Goal: Information Seeking & Learning: Learn about a topic

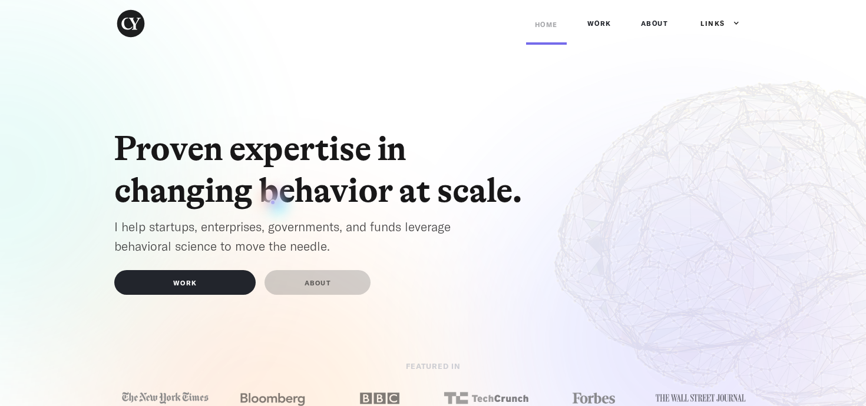
scroll to position [6, 0]
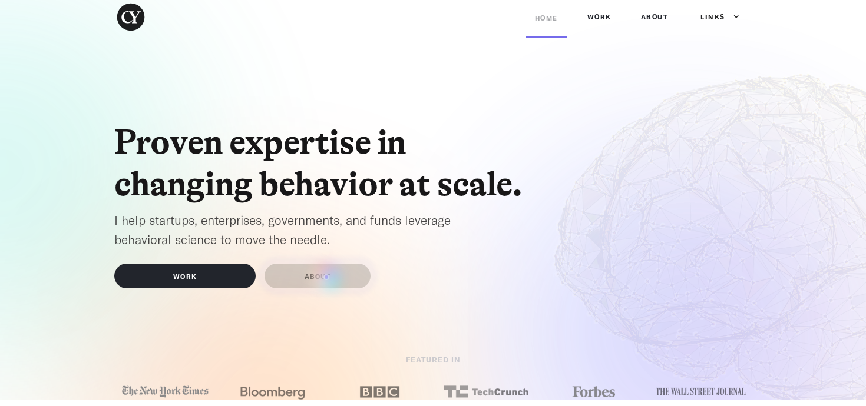
click at [326, 277] on link "ABOUT" at bounding box center [317, 276] width 106 height 25
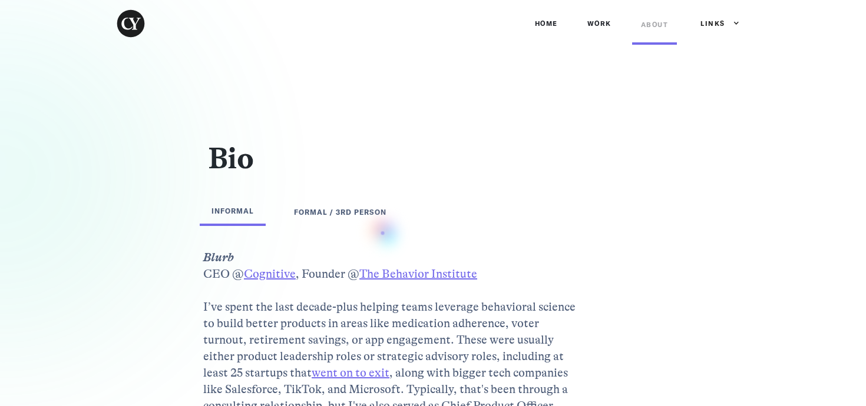
click at [369, 210] on div "FORMAL / 3rd PERSON" at bounding box center [340, 212] width 92 height 12
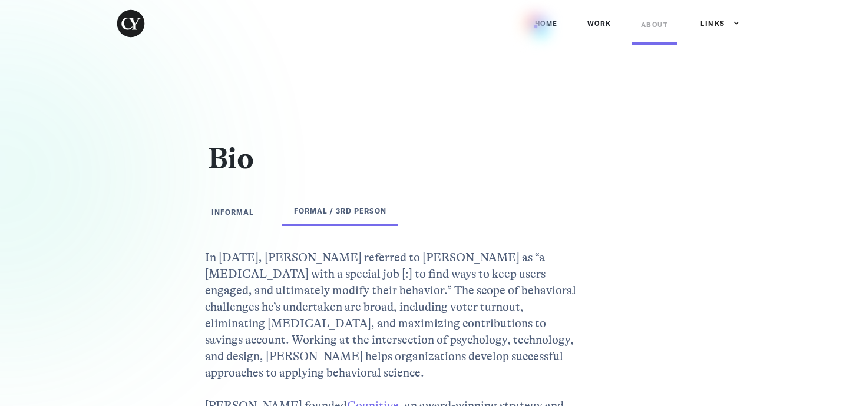
click at [535, 27] on link "Home" at bounding box center [546, 23] width 41 height 35
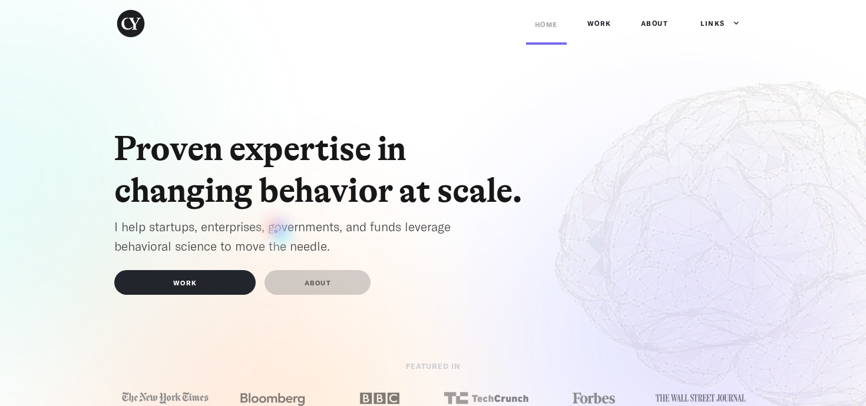
scroll to position [6, 0]
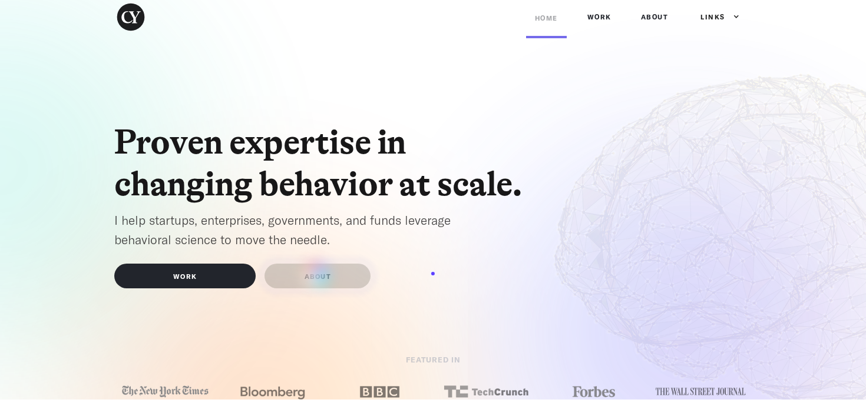
click at [316, 274] on link "ABOUT" at bounding box center [317, 276] width 106 height 25
click at [210, 276] on link "WORK" at bounding box center [184, 276] width 141 height 25
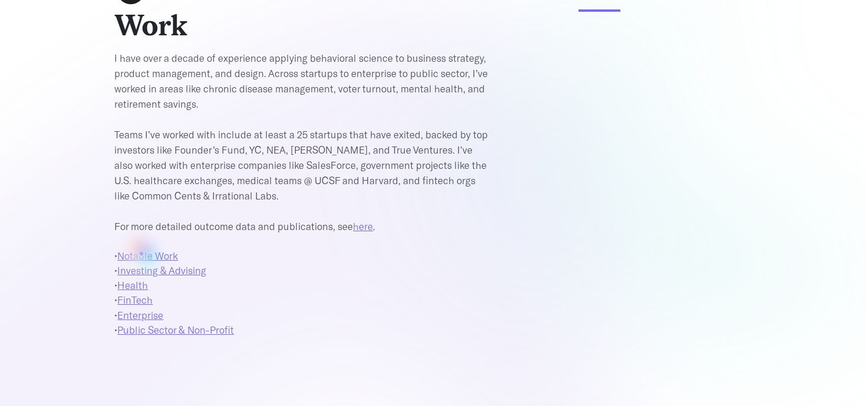
click at [141, 254] on link "Notable Work" at bounding box center [147, 256] width 61 height 12
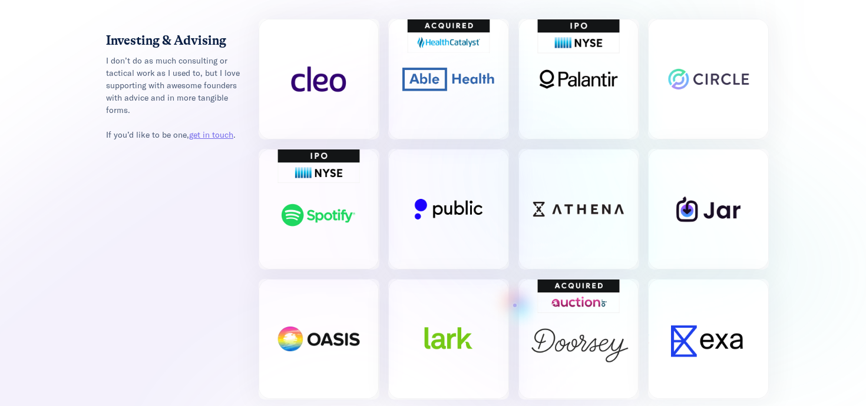
scroll to position [1430, 0]
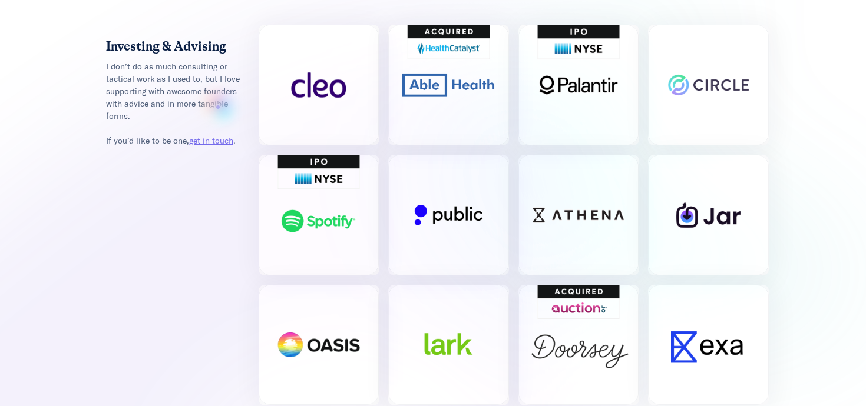
click at [218, 107] on div "I don’t do as much consulting or tactical work as I used to, but I love support…" at bounding box center [175, 103] width 138 height 87
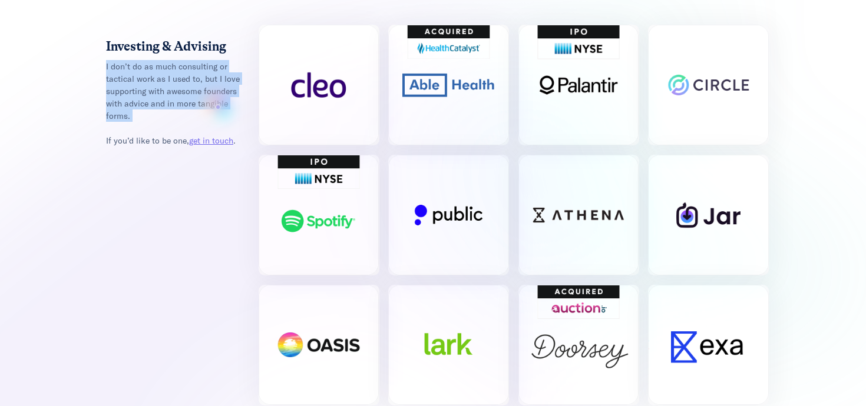
click at [218, 107] on div "I don’t do as much consulting or tactical work as I used to, but I love support…" at bounding box center [175, 103] width 138 height 87
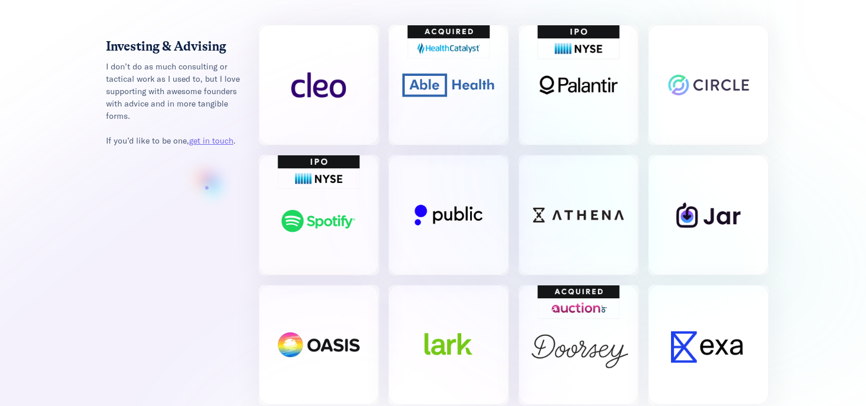
click at [207, 188] on div "Investing & Advising I don’t do as much consulting or tactical work as I used t…" at bounding box center [432, 215] width 671 height 381
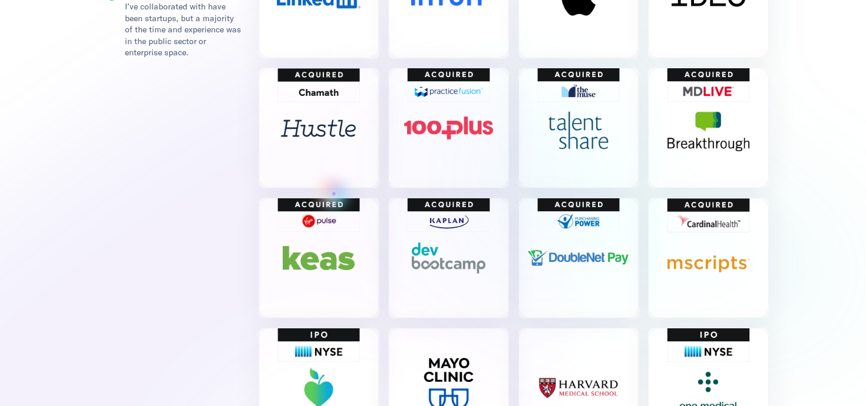
scroll to position [0, 0]
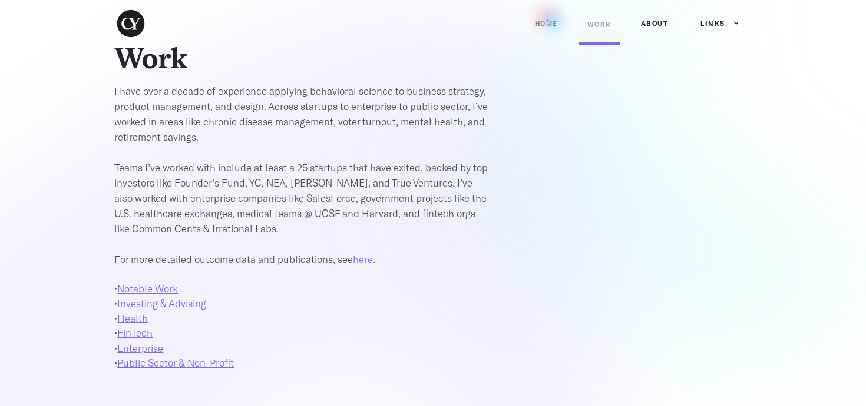
click at [547, 21] on link "Home" at bounding box center [546, 23] width 41 height 35
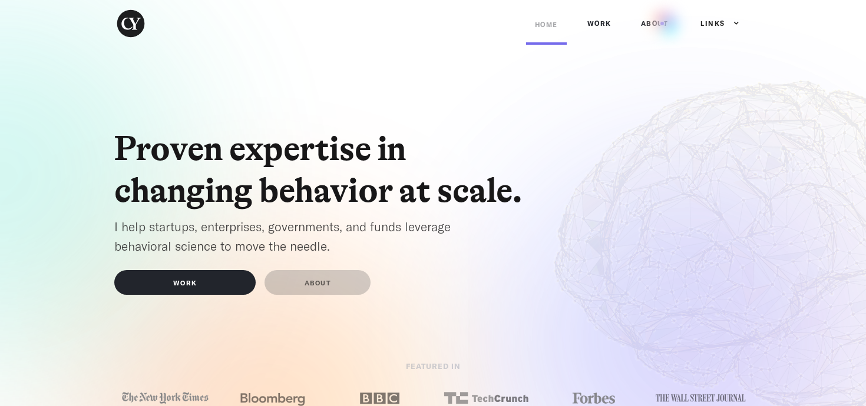
click at [662, 24] on link "ABOUT" at bounding box center [654, 23] width 45 height 35
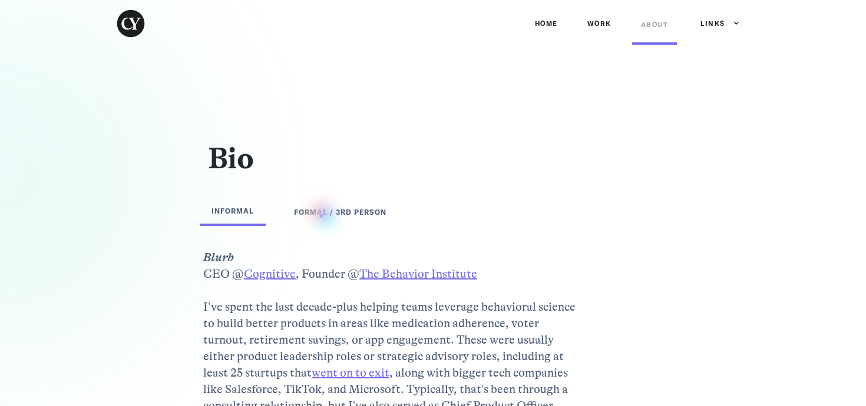
click at [321, 216] on div "FORMAL / 3rd PERSON" at bounding box center [340, 212] width 92 height 12
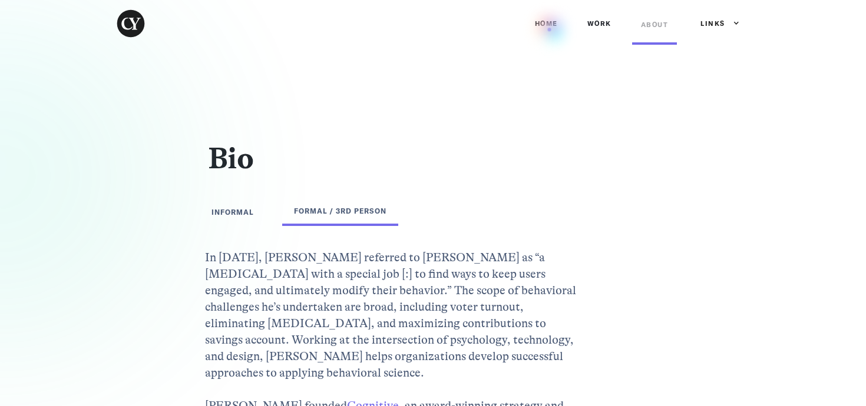
click at [550, 29] on link "Home" at bounding box center [546, 23] width 41 height 35
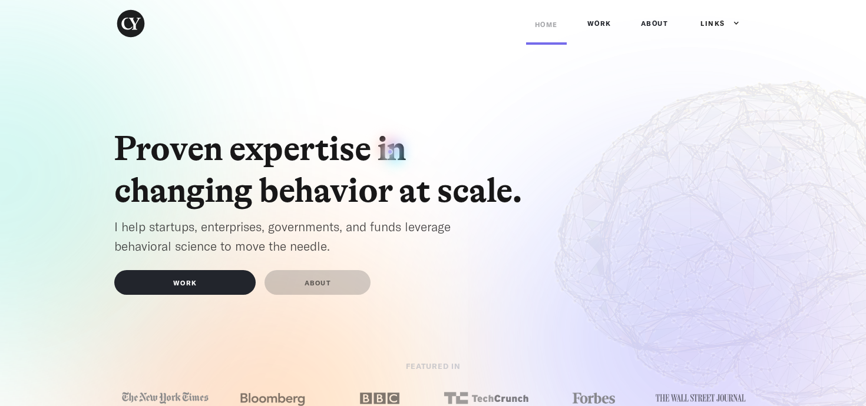
click at [390, 152] on h1 "Proven expertise in changing behavior at scale." at bounding box center [326, 169] width 424 height 83
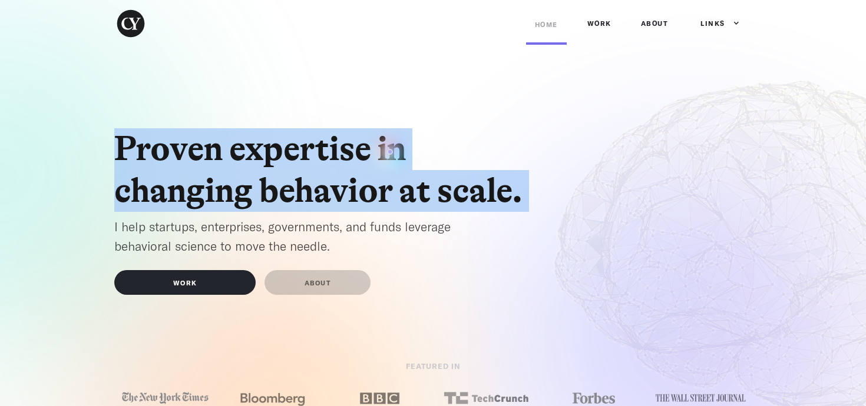
click at [390, 152] on h1 "Proven expertise in changing behavior at scale." at bounding box center [326, 169] width 424 height 83
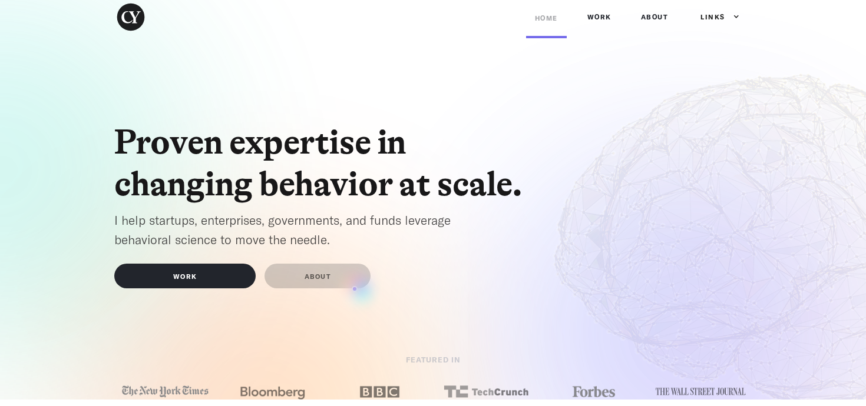
click at [355, 289] on div "Proven expertise in changing behavior at scale. I help startups, enterprises, g…" at bounding box center [432, 277] width 671 height 311
click at [324, 278] on link "ABOUT" at bounding box center [317, 276] width 106 height 25
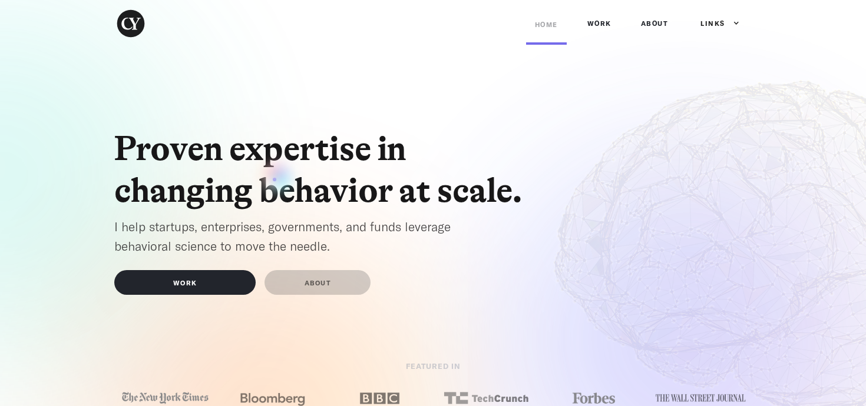
click at [274, 180] on h1 "Proven expertise in changing behavior at scale." at bounding box center [326, 169] width 424 height 83
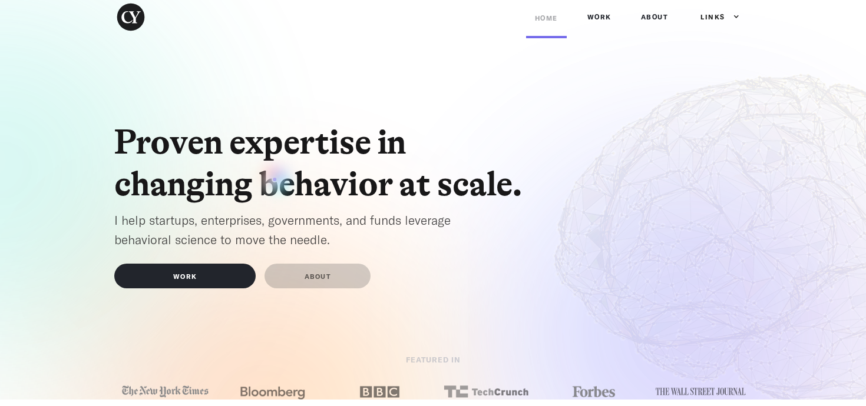
click at [274, 180] on h1 "Proven expertise in changing behavior at scale." at bounding box center [326, 163] width 424 height 83
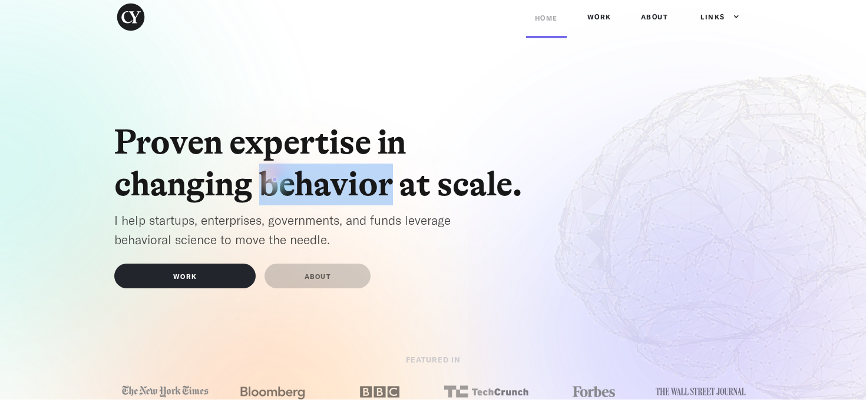
click at [274, 180] on h1 "Proven expertise in changing behavior at scale." at bounding box center [326, 163] width 424 height 83
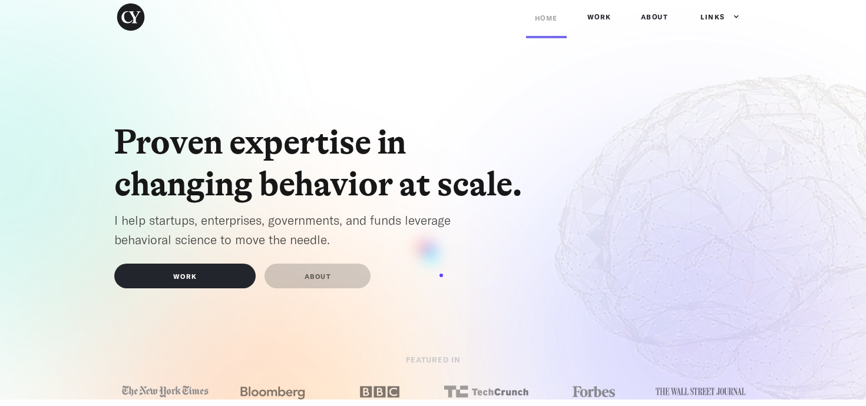
click at [440, 278] on div "WORK ABOUT" at bounding box center [432, 276] width 637 height 25
click at [612, 21] on link "Work" at bounding box center [599, 16] width 42 height 35
